Goal: Task Accomplishment & Management: Manage account settings

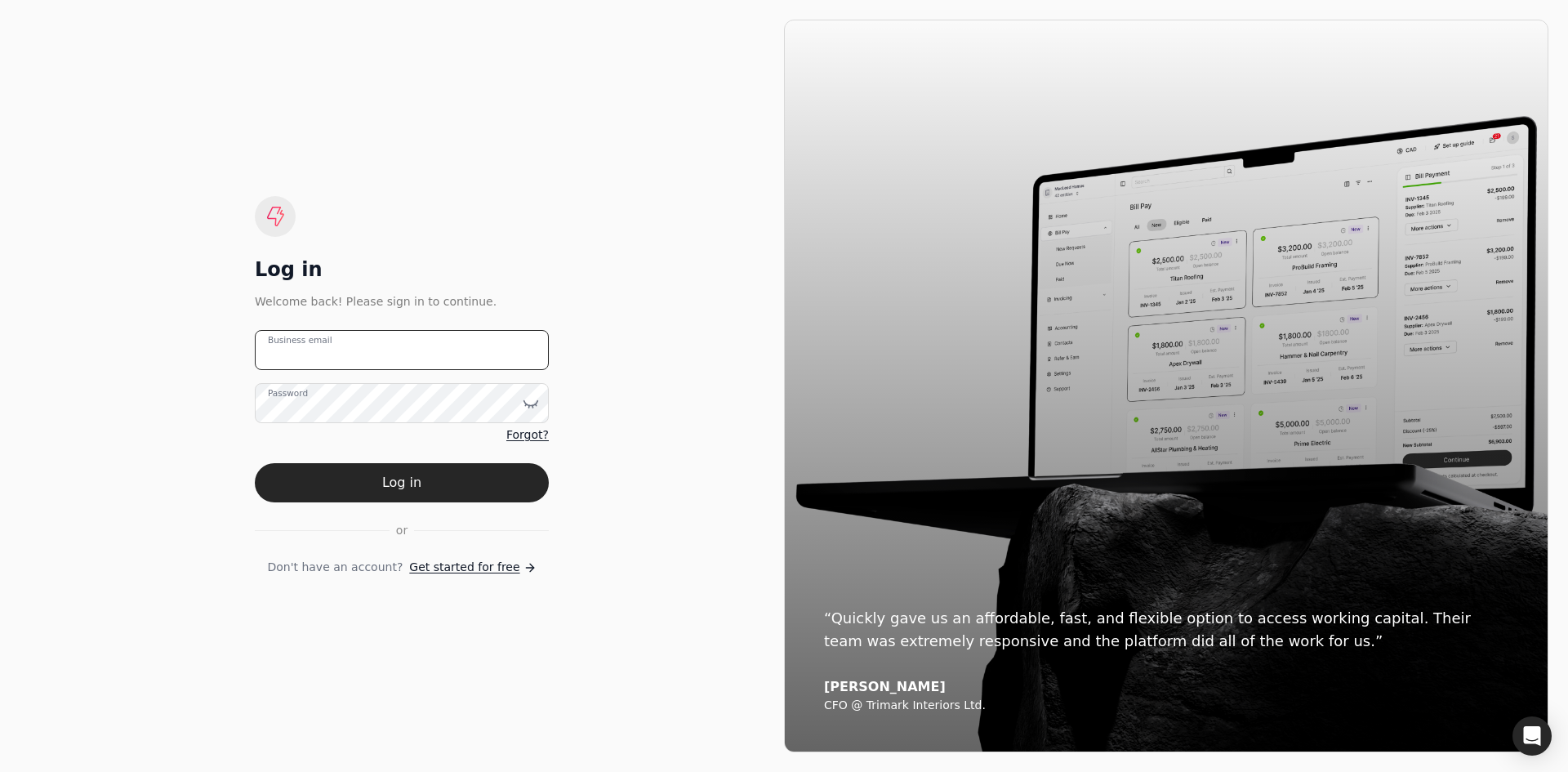
click at [429, 361] on email "Business email" at bounding box center [402, 350] width 294 height 40
type email "[EMAIL_ADDRESS][DOMAIN_NAME]"
click at [316, 480] on button "Log in" at bounding box center [402, 483] width 294 height 40
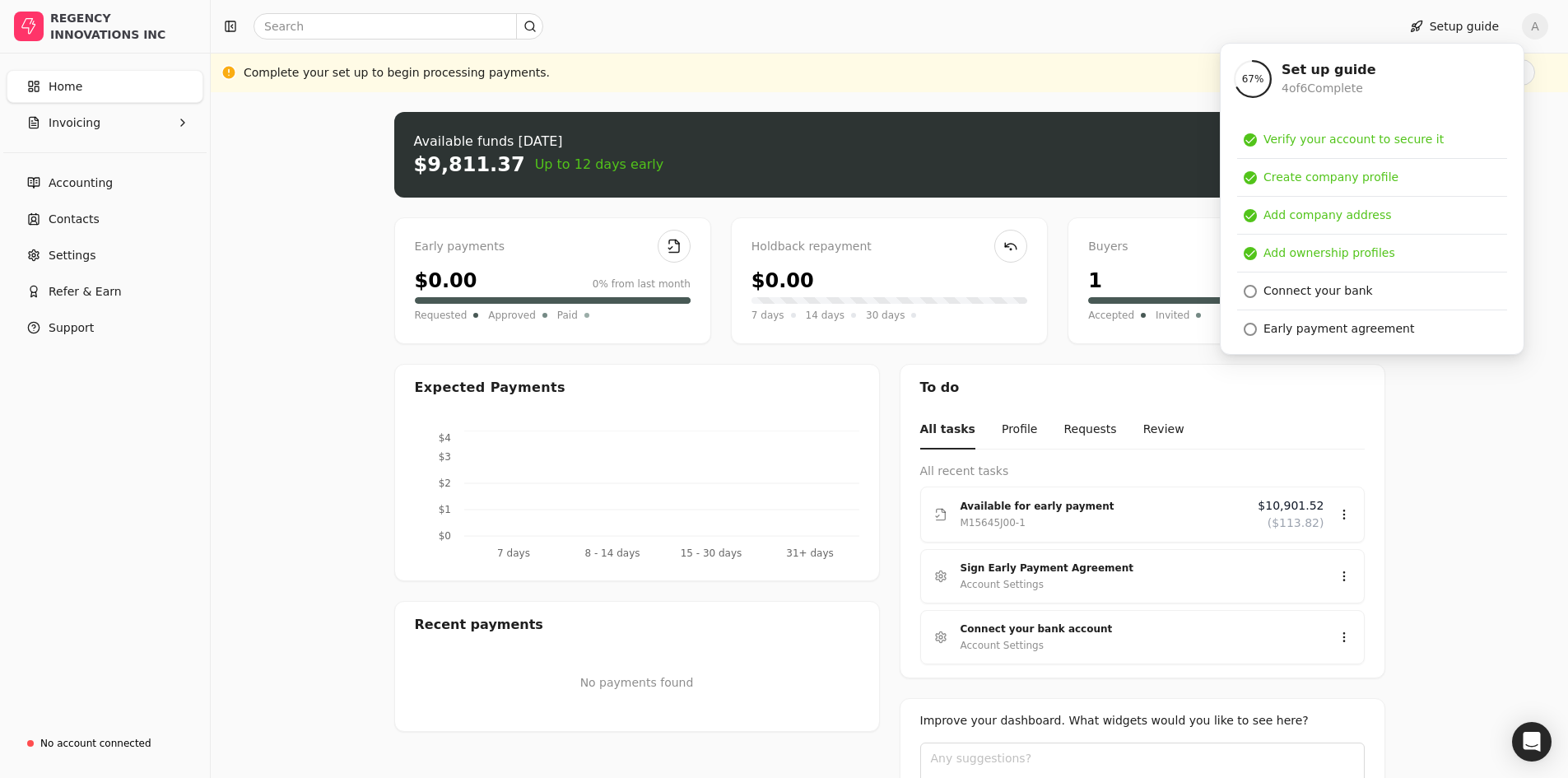
click at [290, 189] on div "Upload file: Drag your invoice here to upload or browse for files Available fun…" at bounding box center [889, 490] width 1357 height 797
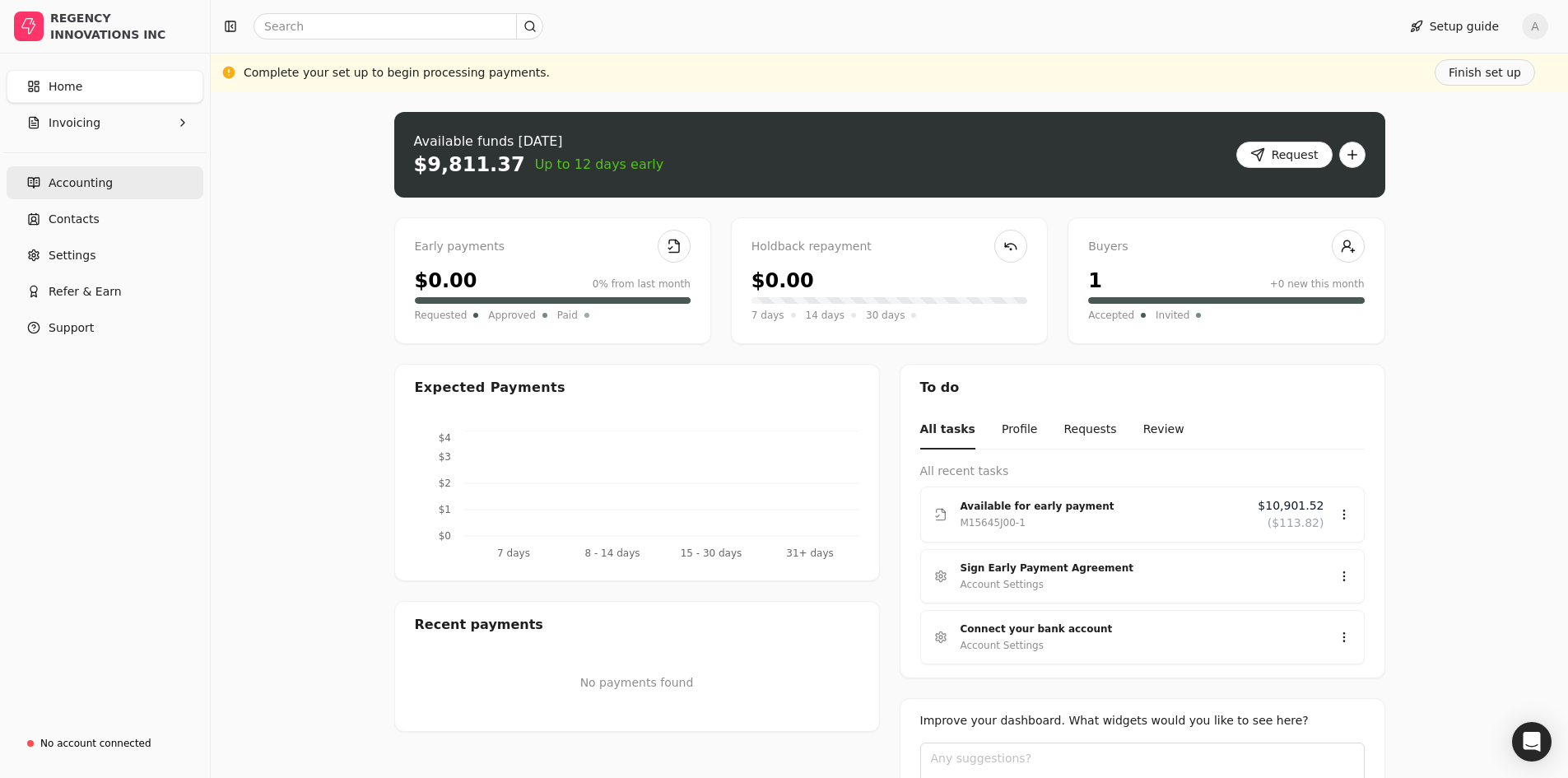
click at [97, 175] on span "Accounting" at bounding box center [81, 183] width 64 height 17
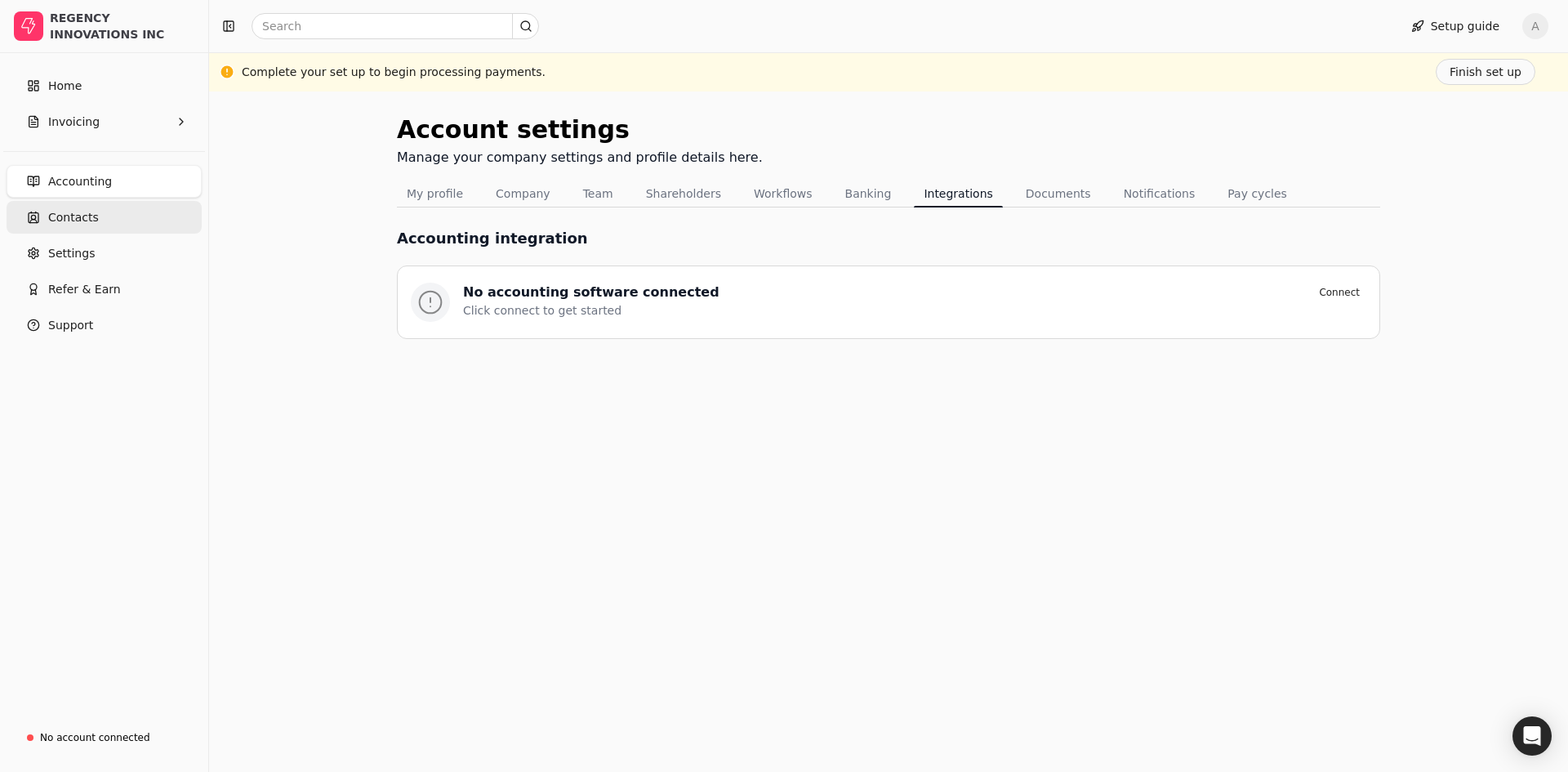
click at [73, 212] on span "Contacts" at bounding box center [73, 217] width 51 height 17
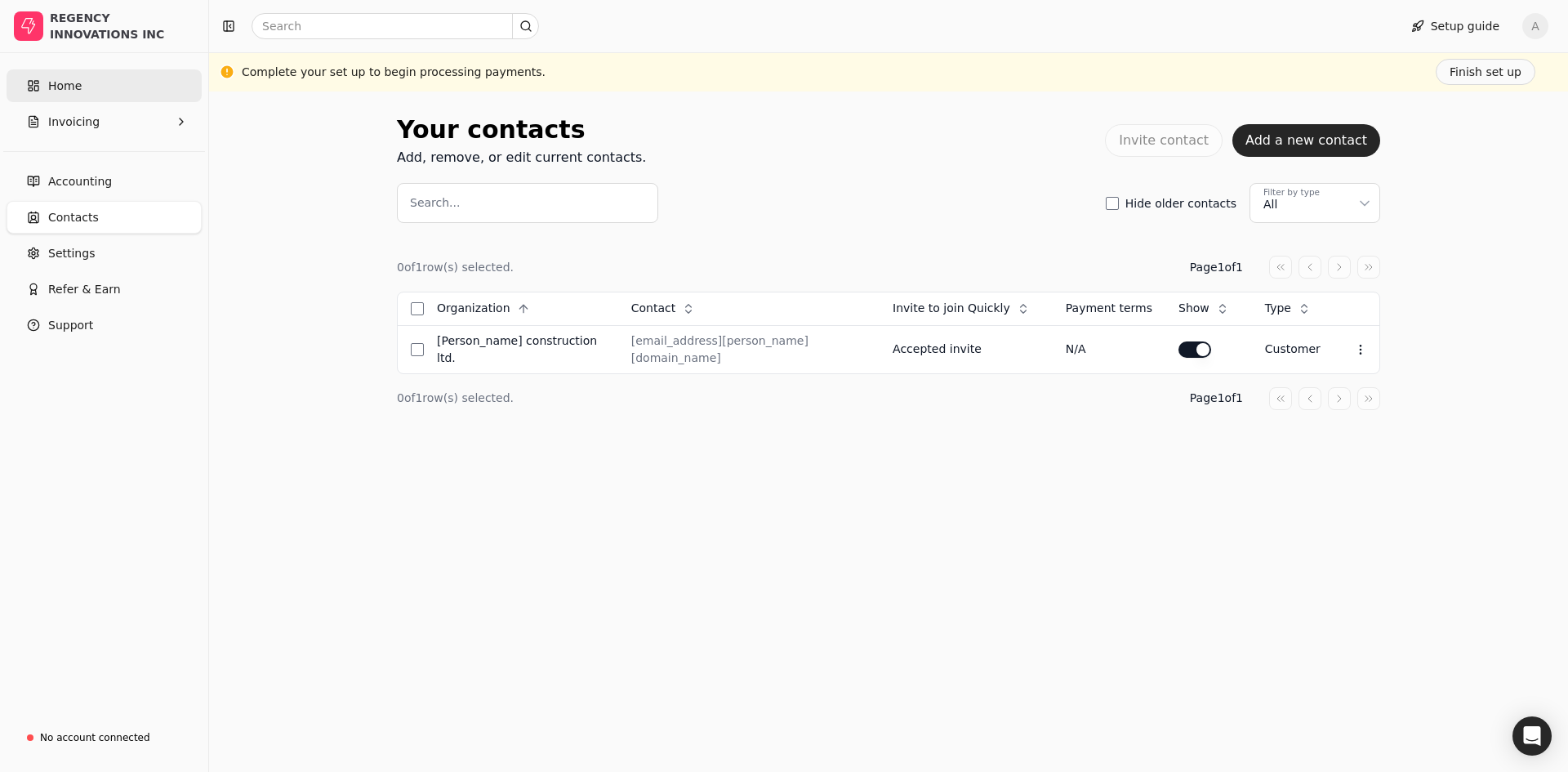
click at [86, 79] on link "Home" at bounding box center [104, 85] width 195 height 33
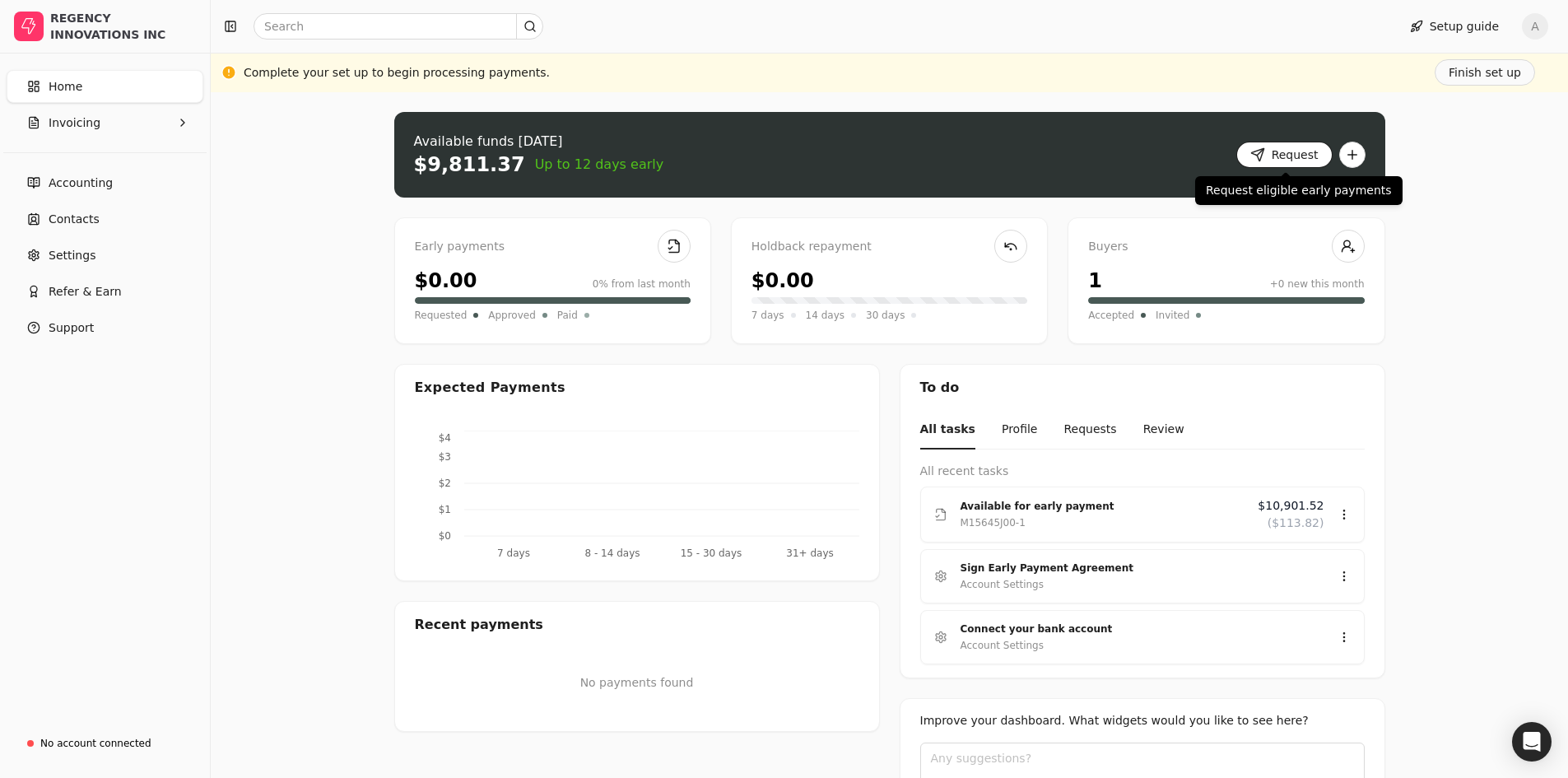
click at [1292, 156] on button "Request" at bounding box center [1284, 155] width 96 height 26
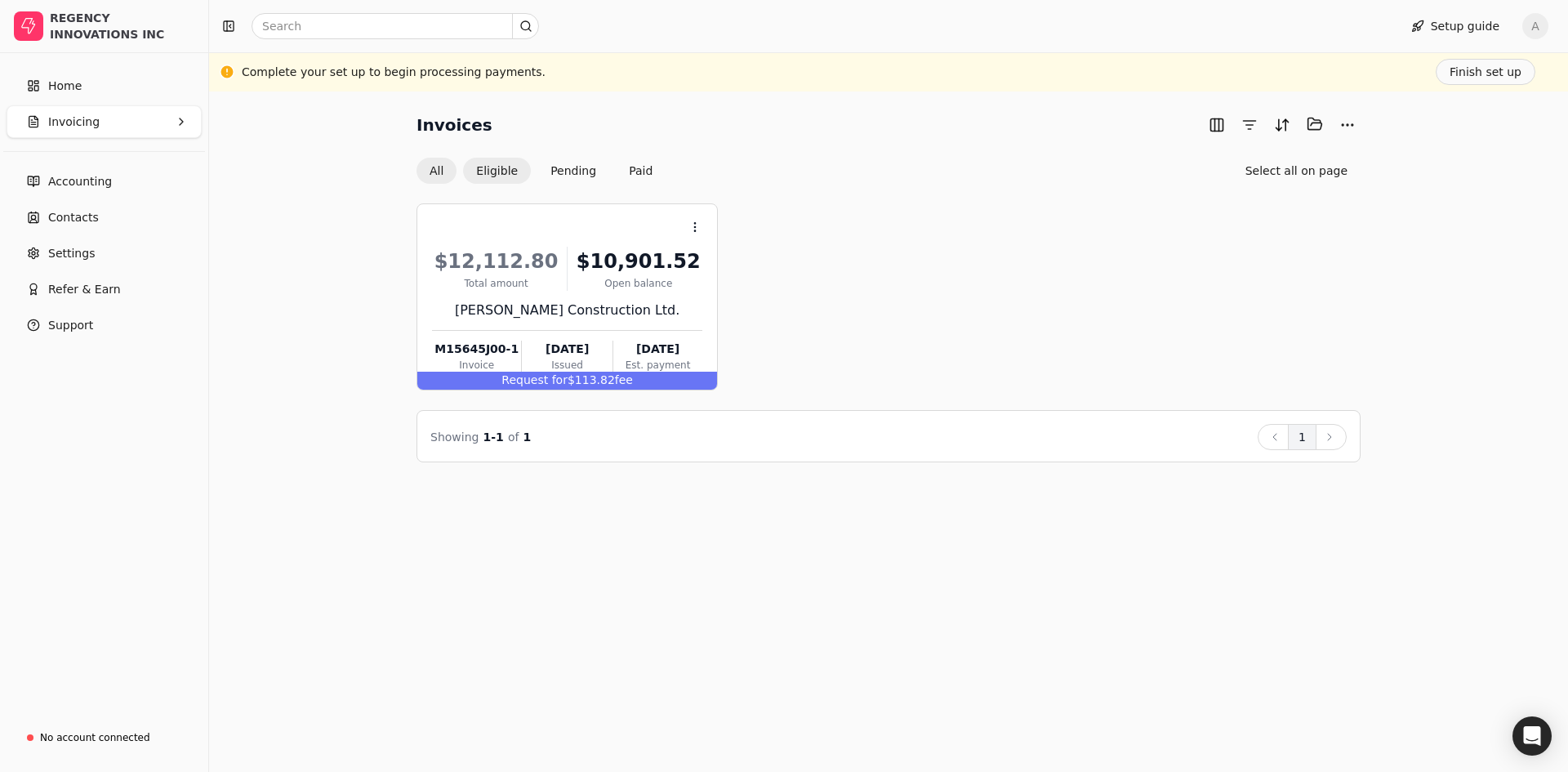
click at [431, 168] on button "All" at bounding box center [436, 171] width 40 height 26
click at [85, 68] on div "Home Invoicing" at bounding box center [104, 103] width 208 height 81
click at [75, 79] on span "Home" at bounding box center [65, 85] width 34 height 17
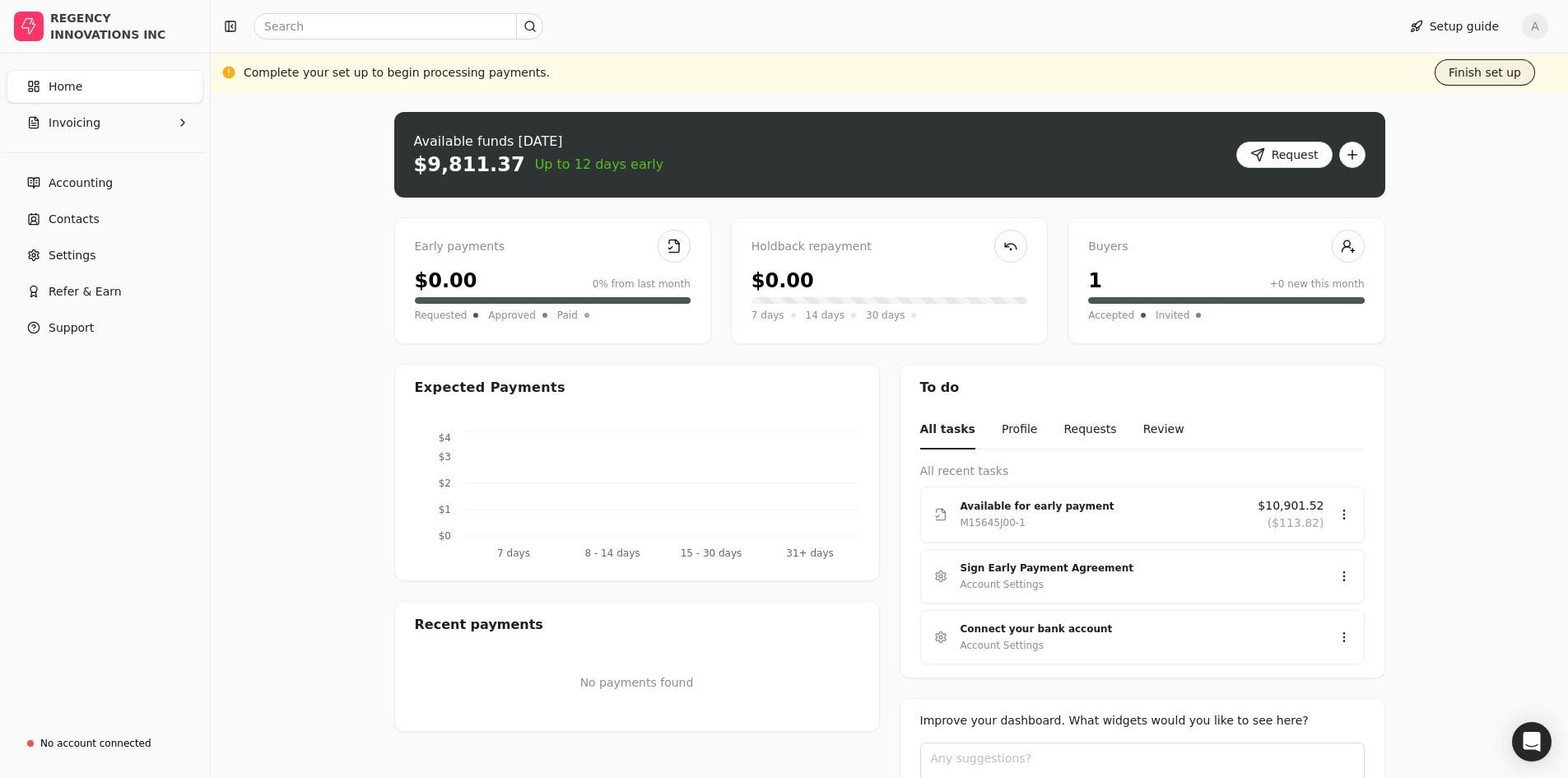
click at [1513, 74] on button "Finish set up" at bounding box center [1484, 72] width 100 height 26
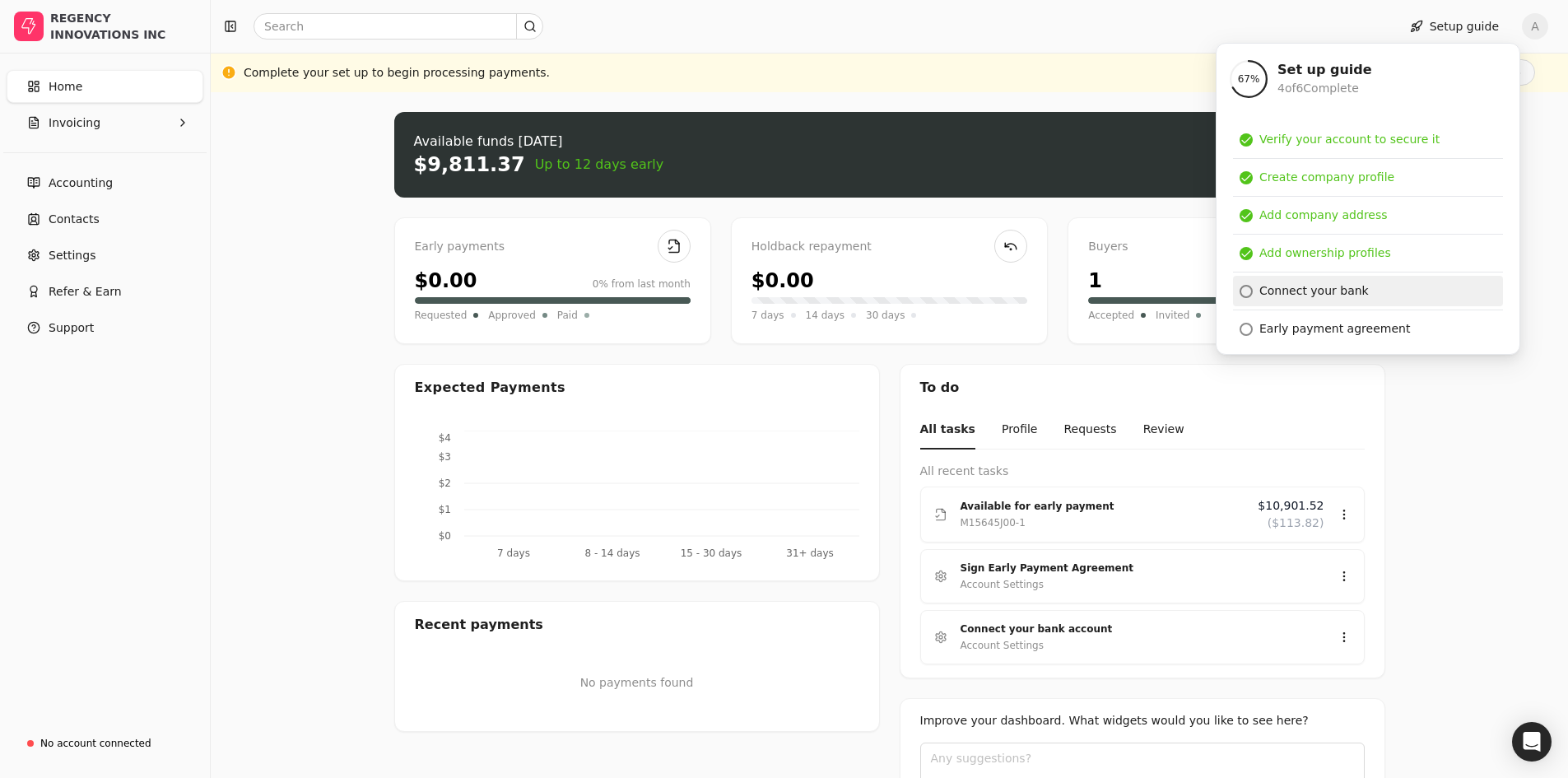
click at [1328, 287] on div "Connect your bank" at bounding box center [1314, 290] width 110 height 17
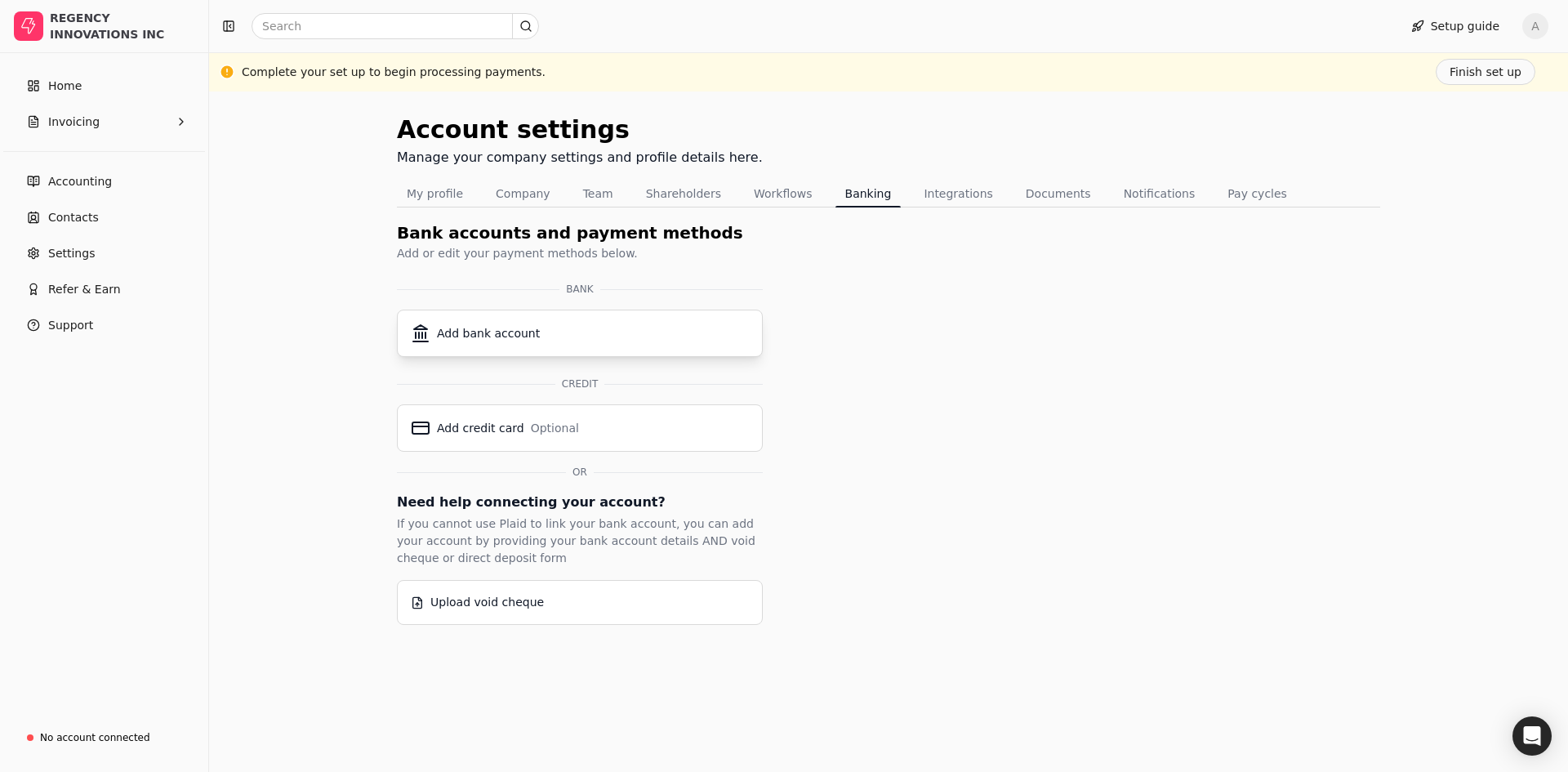
click at [564, 326] on div "Add bank account" at bounding box center [579, 333] width 338 height 20
